Goal: Task Accomplishment & Management: Manage account settings

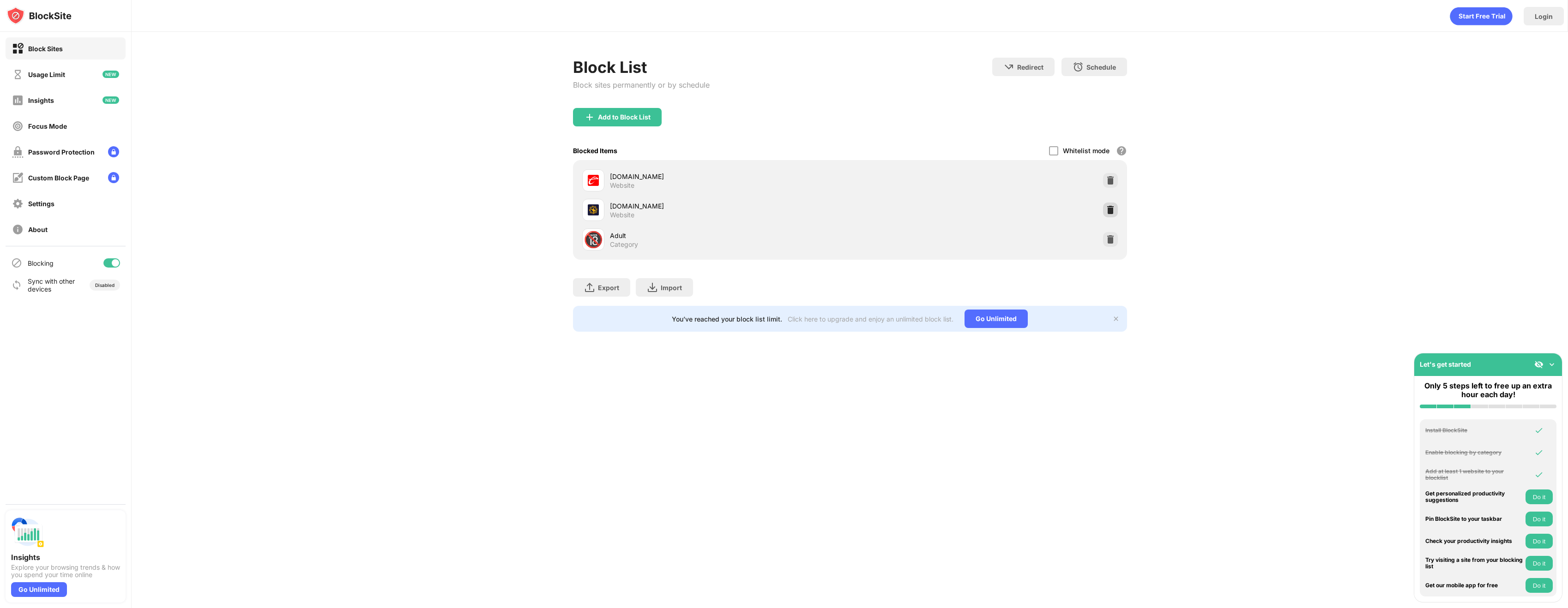
click at [1112, 208] on img at bounding box center [1111, 209] width 9 height 9
